Goal: Task Accomplishment & Management: Manage account settings

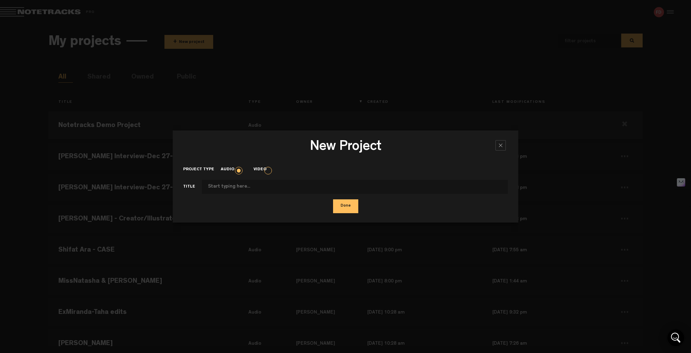
scroll to position [156, 0]
drag, startPoint x: 343, startPoint y: 206, endPoint x: 346, endPoint y: 132, distance: 74.0
click at [346, 134] on div "New Project × Project type Audio Video Title Done" at bounding box center [346, 176] width 346 height 92
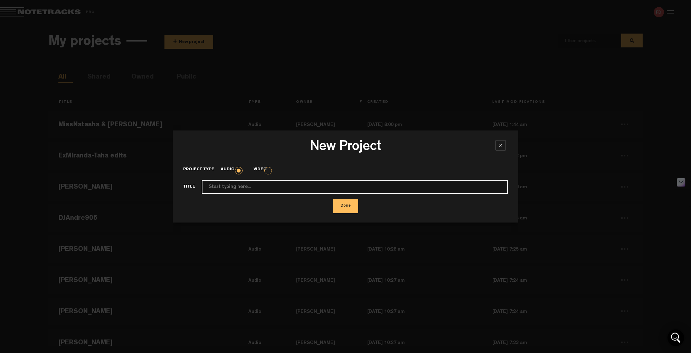
click at [233, 187] on input "Project type" at bounding box center [355, 187] width 306 height 14
paste input "[PERSON_NAME]-Interview-[PERSON_NAME]-([DATE] 14_26) Podcast"
drag, startPoint x: 270, startPoint y: 186, endPoint x: 317, endPoint y: 184, distance: 46.7
click at [317, 184] on input "[PERSON_NAME]-Interview-[PERSON_NAME]-([DATE] 14_26) Podcast" at bounding box center [355, 187] width 306 height 14
click at [295, 185] on input "[PERSON_NAME]-Interview-[PERSON_NAME]-([DATE] 14_26) Podcast" at bounding box center [355, 187] width 306 height 14
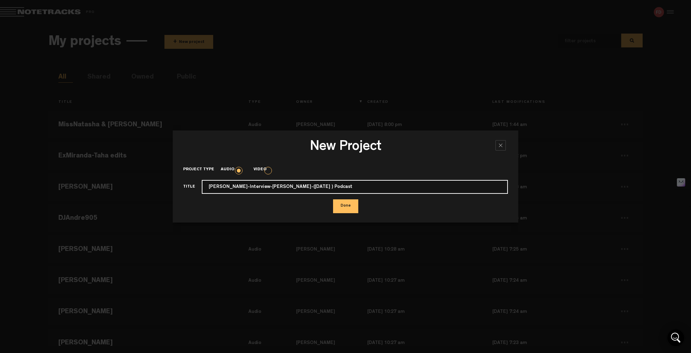
type input "[PERSON_NAME]-Interview-[PERSON_NAME]-([DATE] ) Podcast"
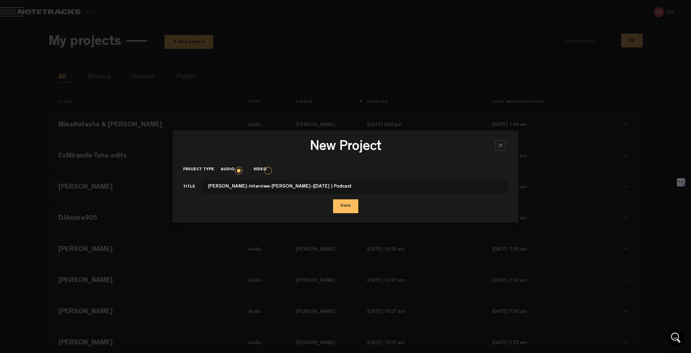
click at [342, 205] on button "Done" at bounding box center [345, 206] width 25 height 14
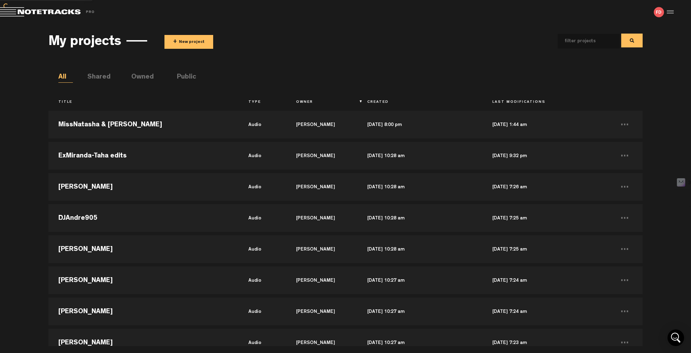
scroll to position [187, 0]
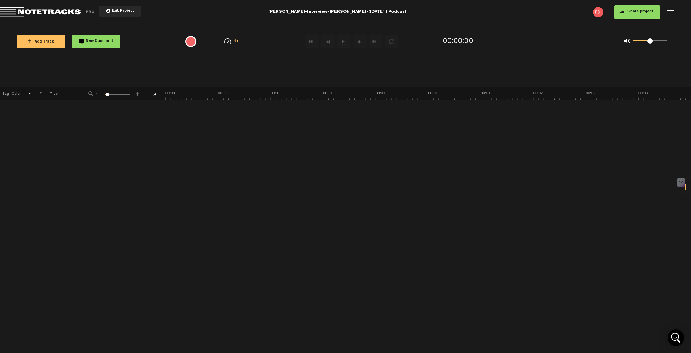
click at [32, 11] on span "Return to Project List" at bounding box center [48, 12] width 97 height 10
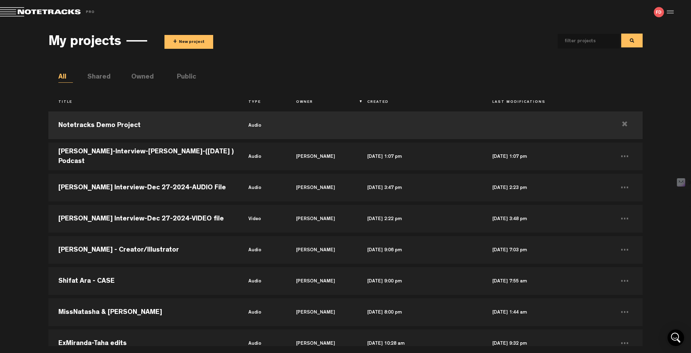
click at [197, 40] on button "+ New project" at bounding box center [189, 42] width 49 height 14
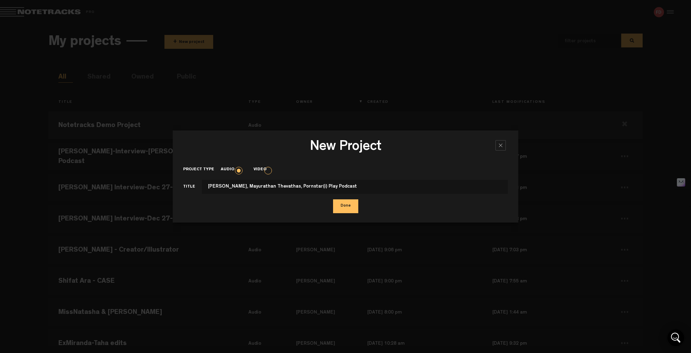
type input "[PERSON_NAME], Mayurathan Thevathas, Pornstar(i) Play Podcast"
click at [346, 209] on button "Done" at bounding box center [345, 206] width 25 height 14
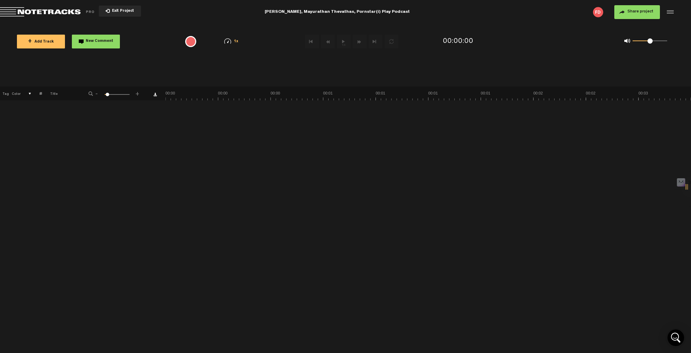
click at [15, 11] on span "Return to Project List" at bounding box center [48, 12] width 97 height 10
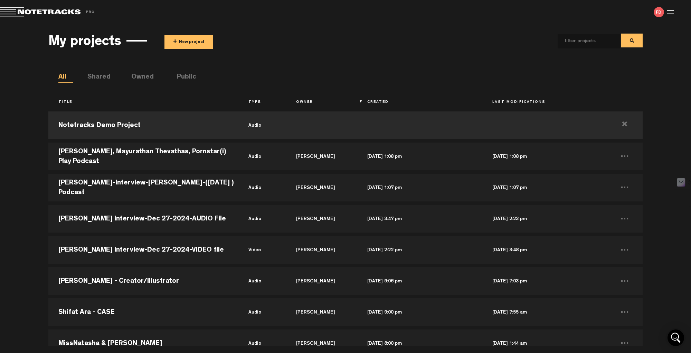
click at [197, 39] on button "+ New project" at bounding box center [189, 42] width 49 height 14
